Goal: Information Seeking & Learning: Learn about a topic

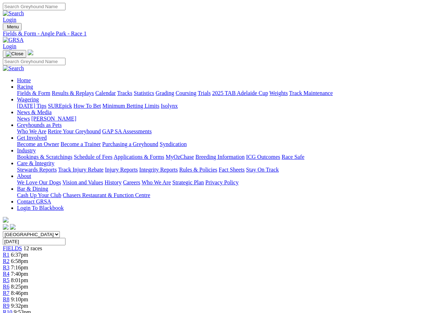
click at [33, 84] on link "Racing" at bounding box center [25, 87] width 16 height 6
click at [75, 90] on link "Results & Replays" at bounding box center [73, 93] width 42 height 6
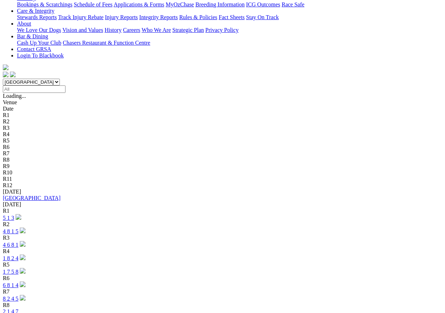
scroll to position [155, 0]
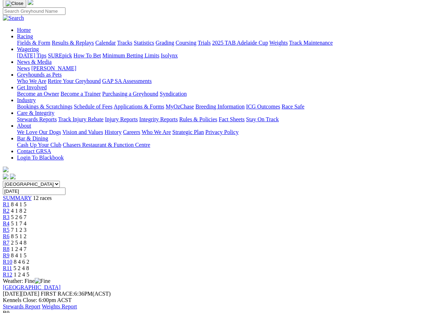
scroll to position [35, 0]
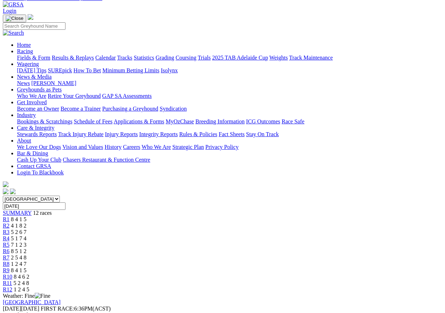
click at [27, 216] on span "8 4 1 5" at bounding box center [19, 219] width 16 height 6
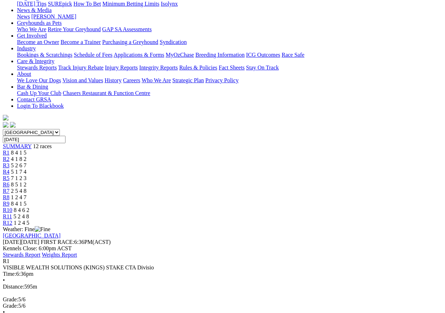
scroll to position [106, 0]
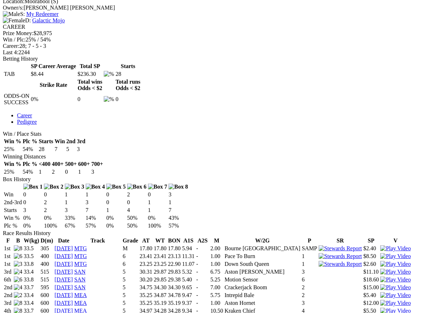
scroll to position [460, 0]
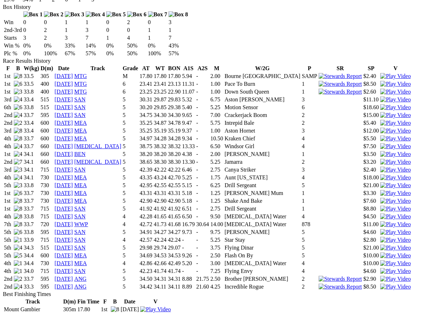
click at [73, 275] on link "18 Sep 25" at bounding box center [64, 278] width 18 height 6
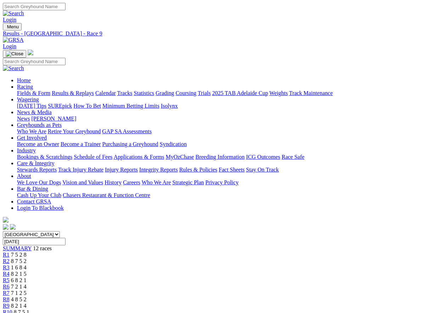
click at [154, 90] on link "Statistics" at bounding box center [144, 93] width 21 height 6
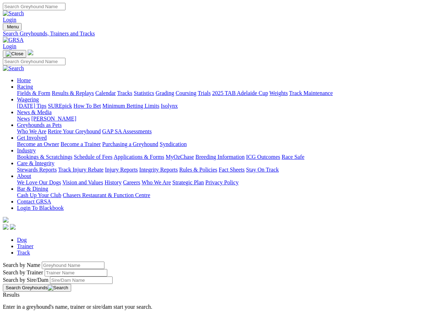
click at [30, 249] on link "Track" at bounding box center [23, 252] width 13 height 6
select select "angle-park"
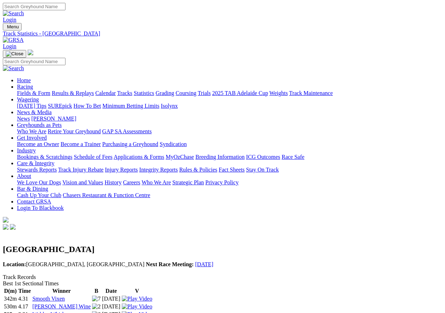
click at [24, 37] on img at bounding box center [13, 40] width 21 height 6
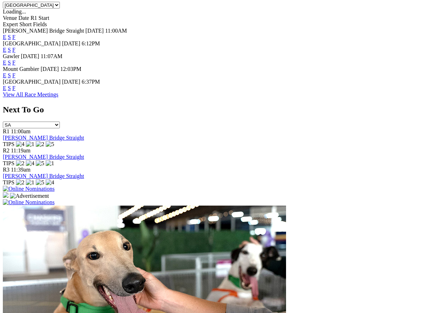
scroll to position [425, 0]
